Goal: Transaction & Acquisition: Book appointment/travel/reservation

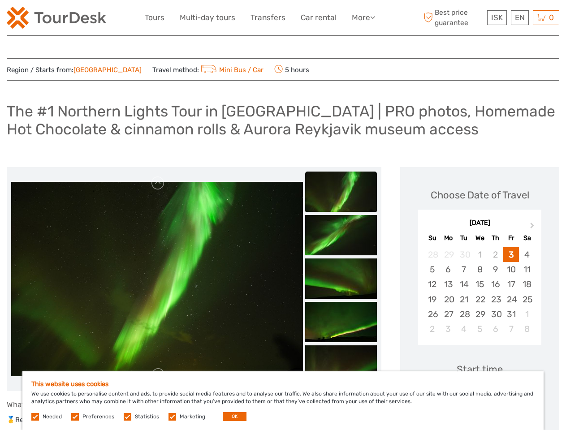
click at [362, 17] on link "More" at bounding box center [363, 17] width 23 height 13
click at [373, 17] on icon at bounding box center [372, 17] width 5 height 8
click at [496, 17] on span "ISK" at bounding box center [497, 17] width 12 height 9
click at [519, 17] on div "EN English Español Deutsch" at bounding box center [520, 17] width 18 height 15
click at [546, 17] on div "0 Items Total 0 ISK Checkout The shopping cart is empty." at bounding box center [546, 17] width 26 height 15
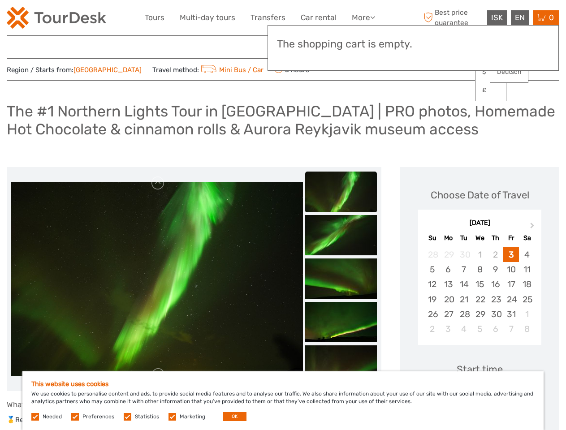
click at [157, 279] on img at bounding box center [157, 279] width 292 height 194
click at [158, 183] on link at bounding box center [158, 183] width 14 height 14
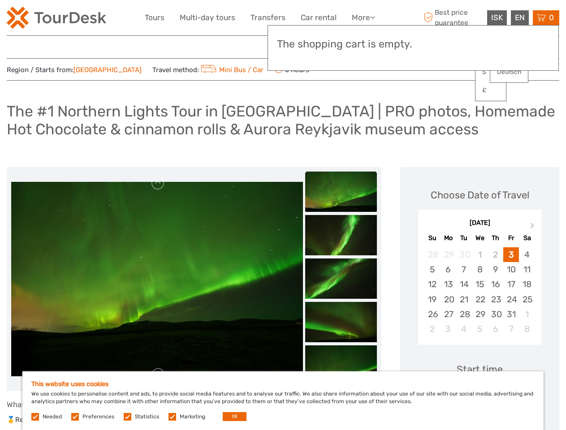
click at [341, 196] on img at bounding box center [341, 192] width 72 height 40
